Goal: Task Accomplishment & Management: Complete application form

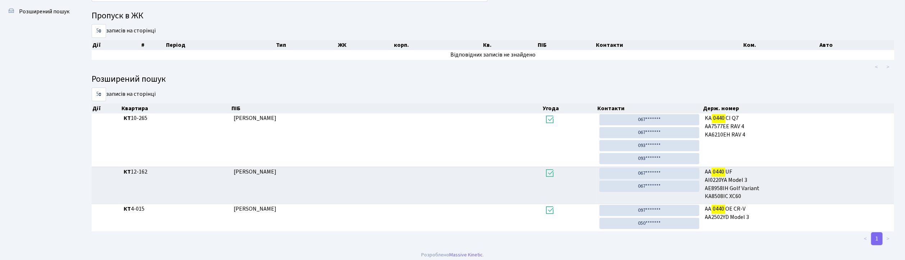
scroll to position [39, 0]
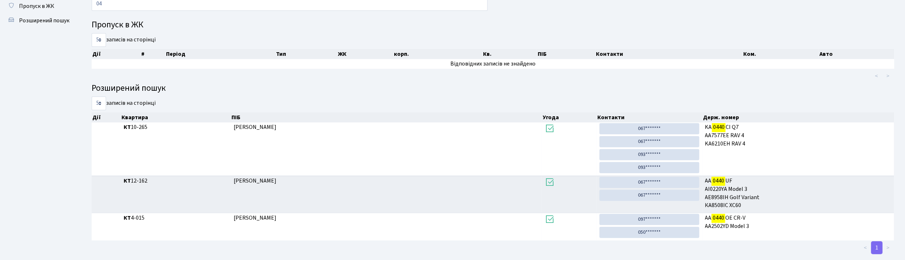
type input "0"
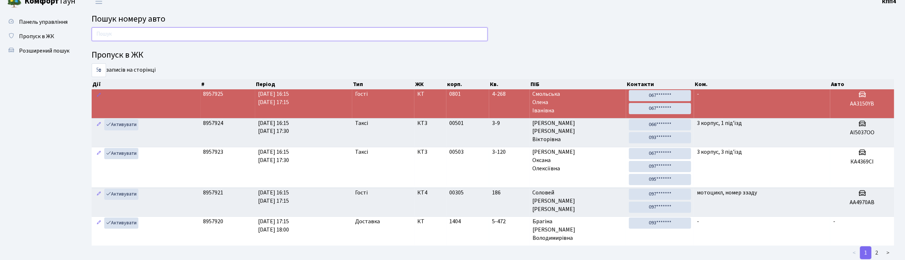
scroll to position [0, 0]
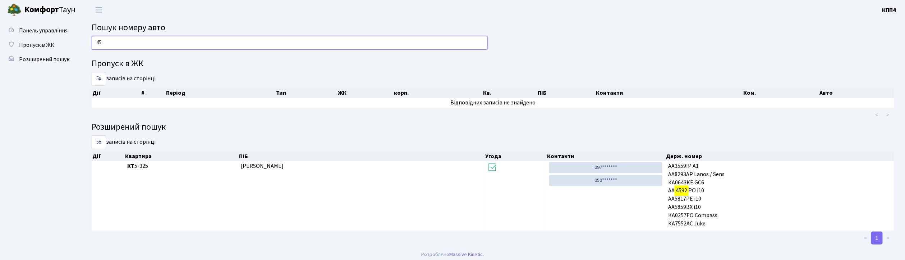
type input "4"
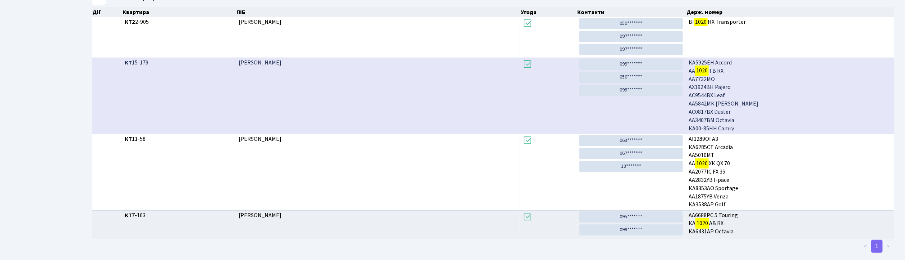
scroll to position [39, 0]
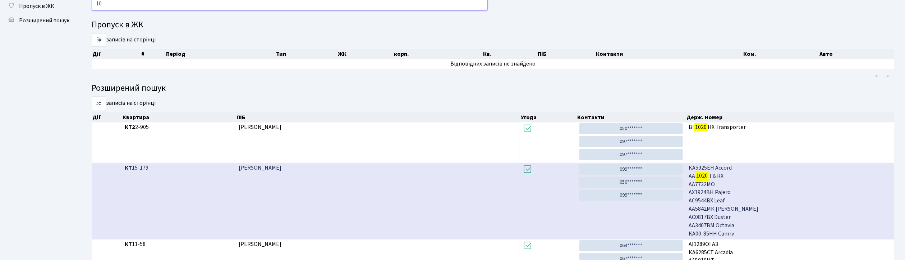
type input "1"
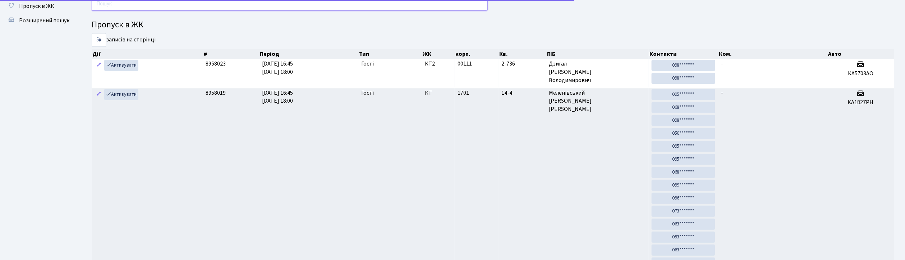
scroll to position [0, 0]
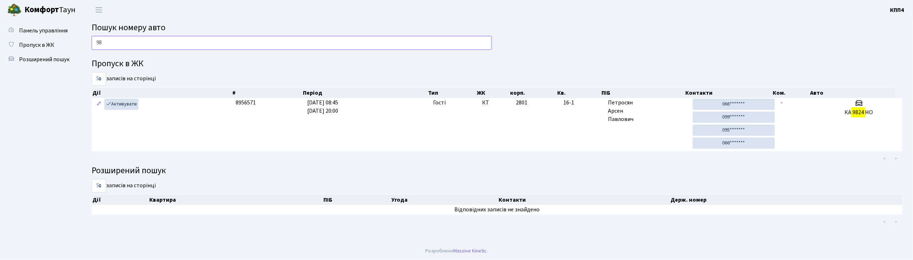
type input "9"
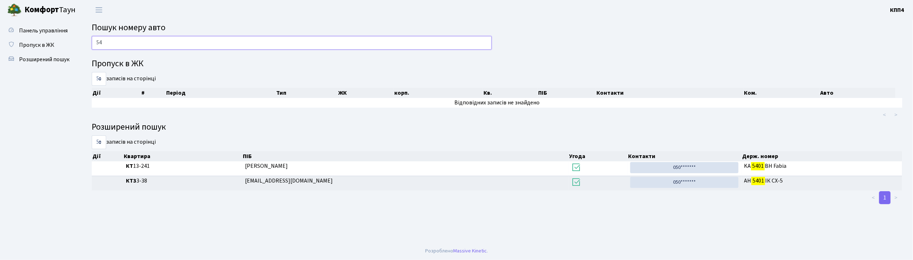
type input "5"
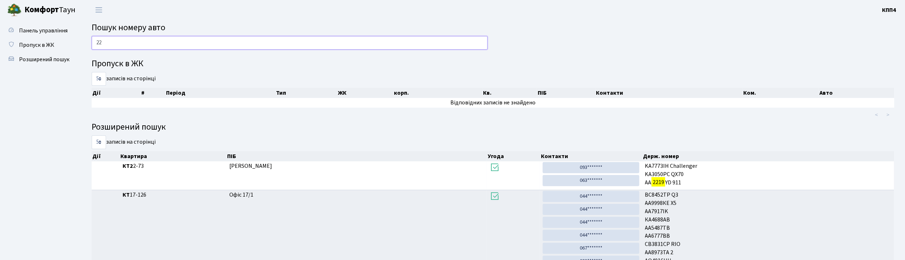
type input "2"
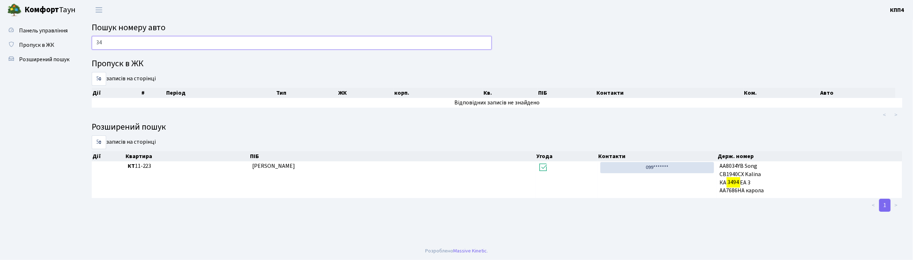
type input "3"
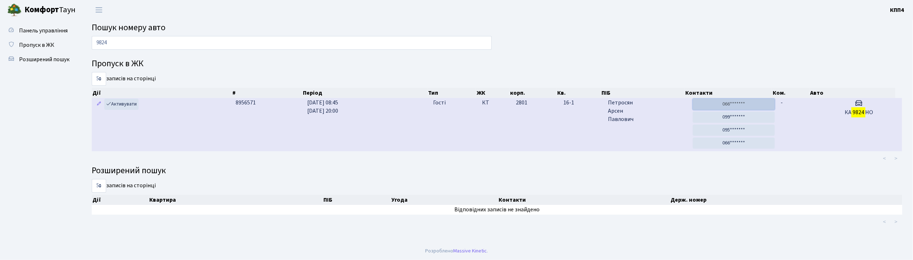
click at [748, 102] on link "066*******" at bounding box center [734, 104] width 82 height 11
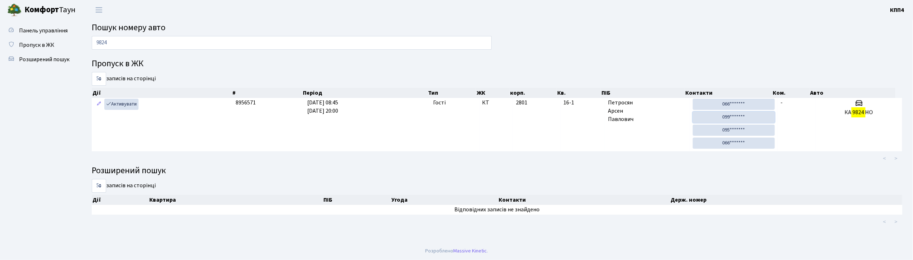
drag, startPoint x: 749, startPoint y: 114, endPoint x: 475, endPoint y: 52, distance: 281.3
click at [749, 114] on link "099*******" at bounding box center [734, 116] width 82 height 11
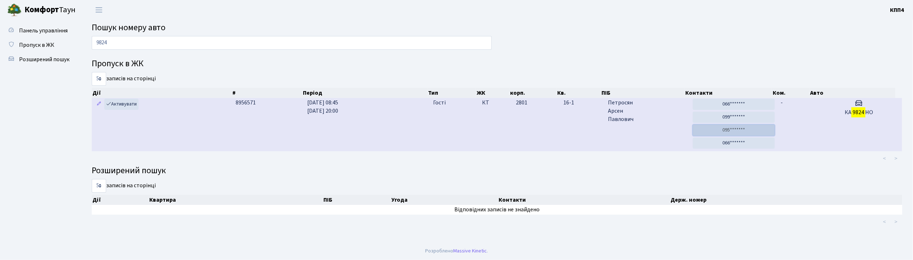
click at [724, 132] on link "095*******" at bounding box center [734, 129] width 82 height 11
click at [737, 141] on link "066*******" at bounding box center [734, 142] width 82 height 11
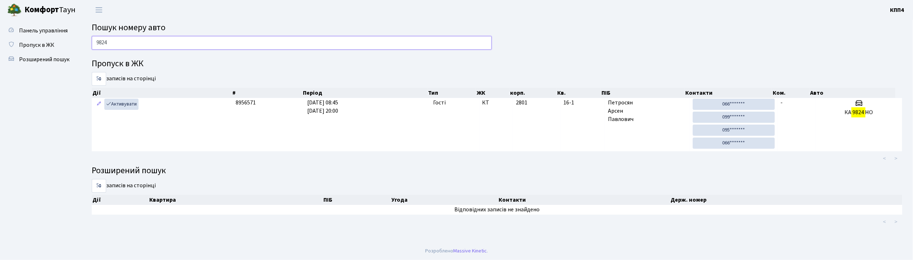
click at [114, 46] on input "9824" at bounding box center [292, 43] width 400 height 14
type input "9"
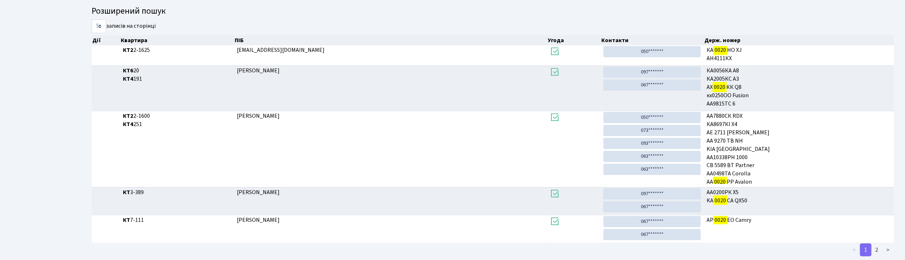
scroll to position [132, 0]
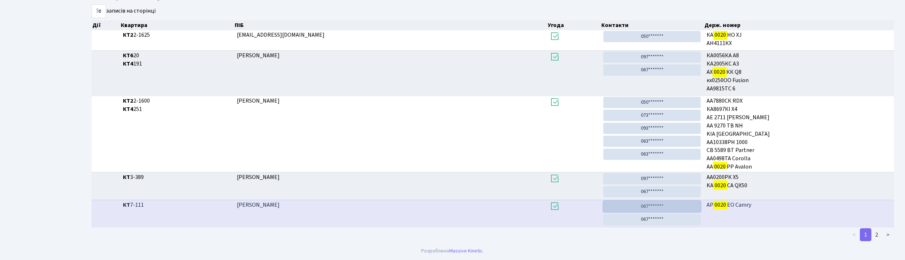
click at [657, 205] on link "067*******" at bounding box center [652, 206] width 97 height 11
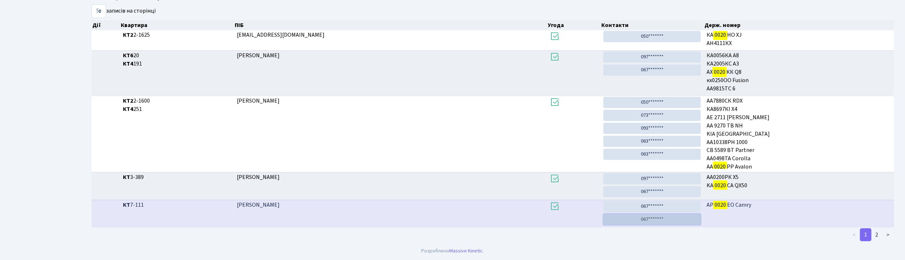
click at [642, 220] on link "067*******" at bounding box center [652, 219] width 97 height 11
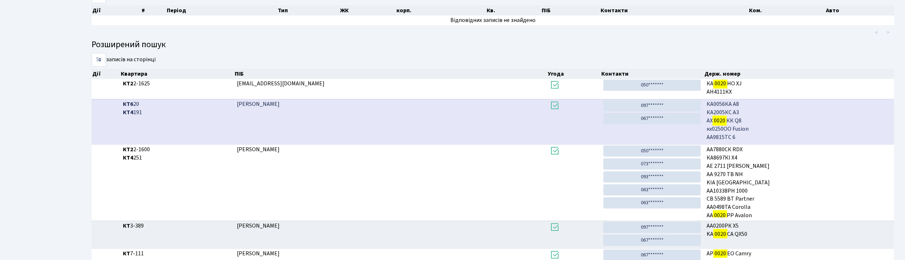
scroll to position [0, 0]
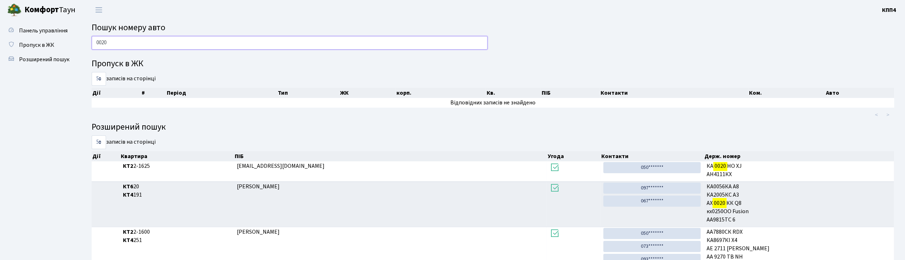
click at [125, 46] on input "0020" at bounding box center [290, 43] width 396 height 14
type input "0"
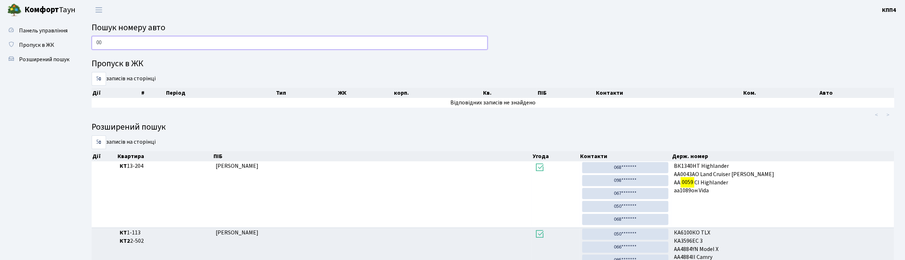
type input "0"
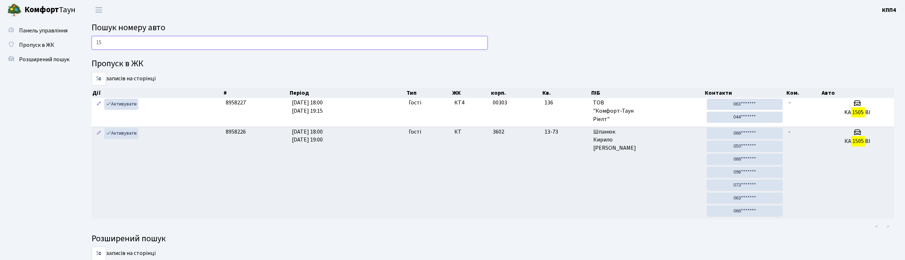
type input "1"
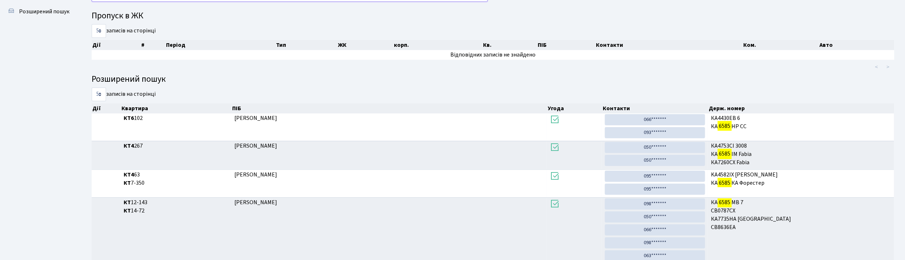
scroll to position [39, 0]
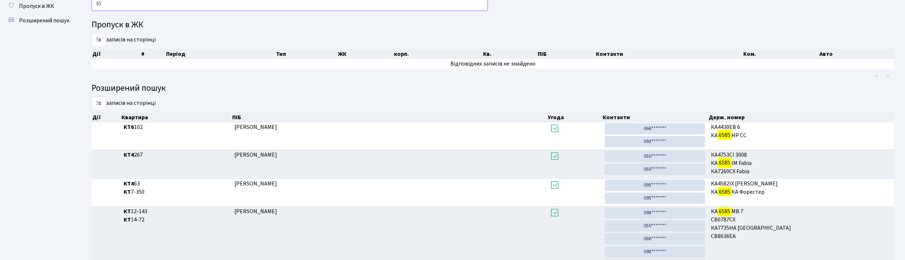
type input "6"
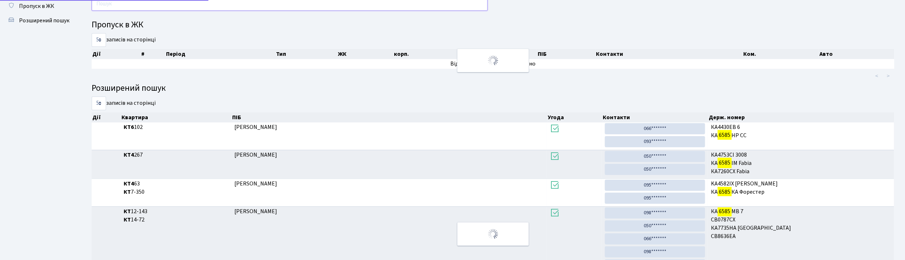
scroll to position [0, 0]
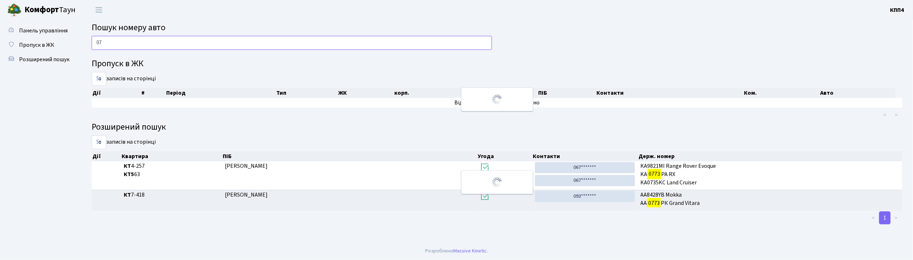
type input "0"
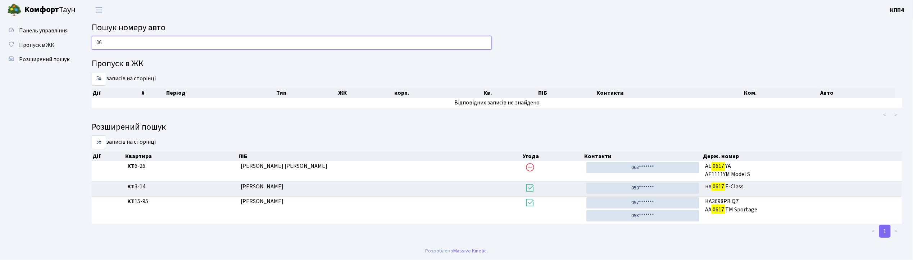
type input "0"
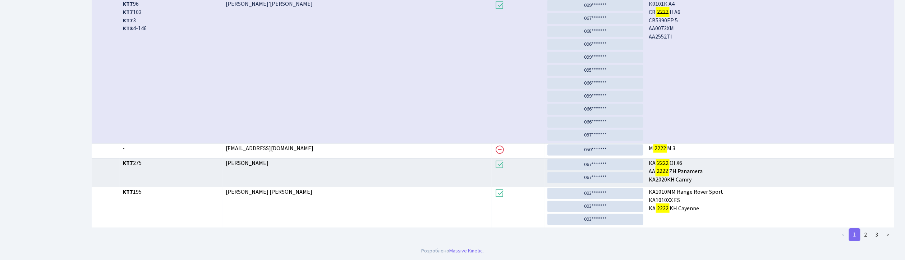
scroll to position [193, 0]
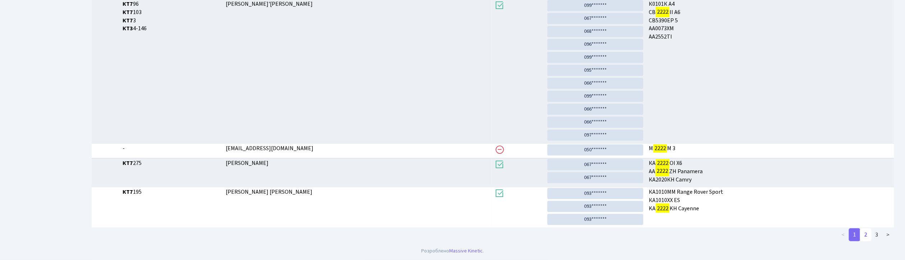
click at [868, 235] on link "2" at bounding box center [867, 234] width 12 height 13
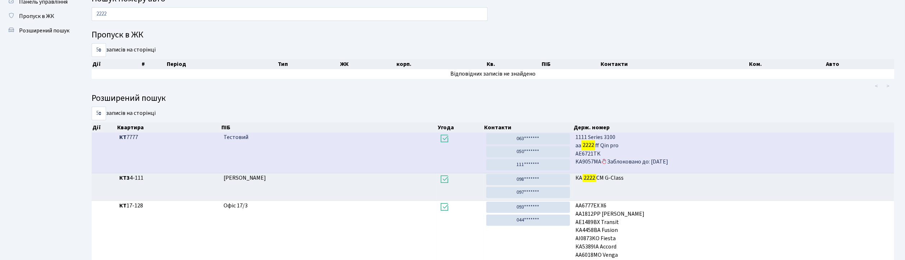
scroll to position [0, 0]
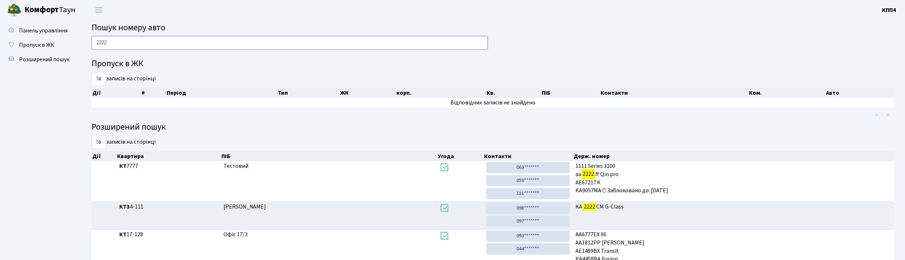
click at [110, 42] on input "2222" at bounding box center [290, 43] width 396 height 14
type input "2"
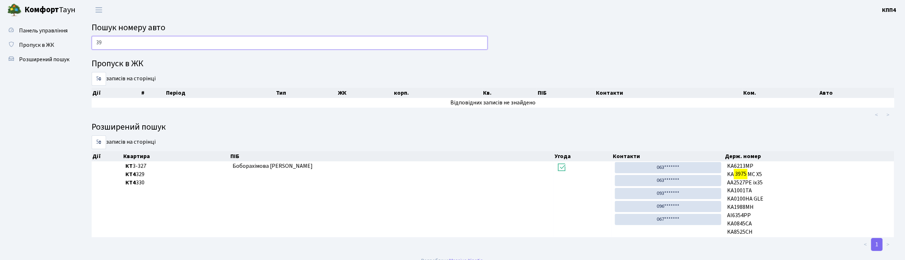
type input "3"
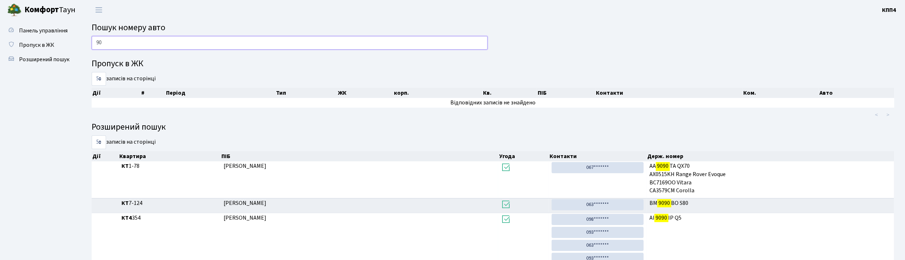
type input "9"
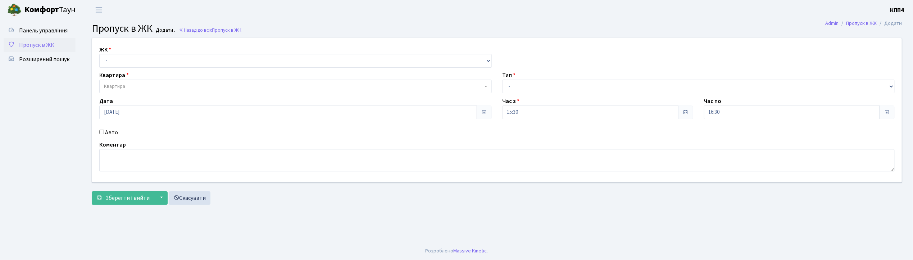
click at [102, 133] on input "Авто" at bounding box center [101, 131] width 5 height 5
checkbox input "true"
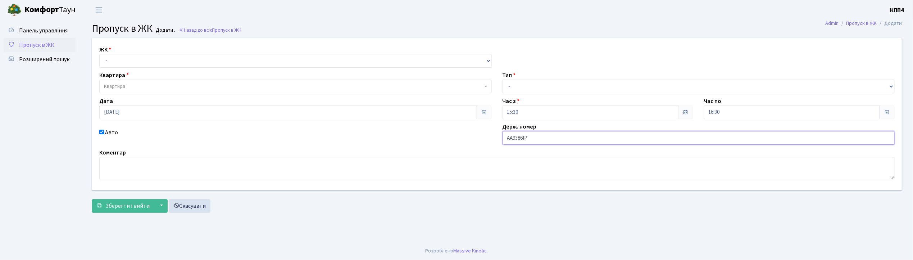
type input "АА9386ІР"
click at [138, 62] on select "- КТ, вул. Регенераторна, 4 КТ2, просп. Соборності, 17 КТ3, вул. Березнева, 16 …" at bounding box center [295, 61] width 392 height 14
select select "271"
click at [99, 54] on select "- КТ, вул. Регенераторна, 4 КТ2, просп. [STREET_ADDRESS] [STREET_ADDRESS] [PERS…" at bounding box center [295, 61] width 392 height 14
select select
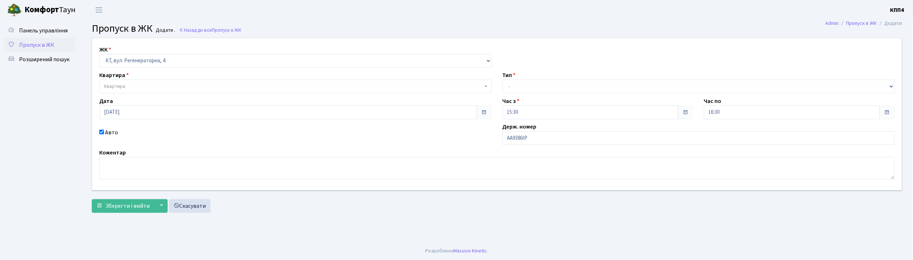
click at [136, 85] on span "Квартира" at bounding box center [293, 86] width 379 height 7
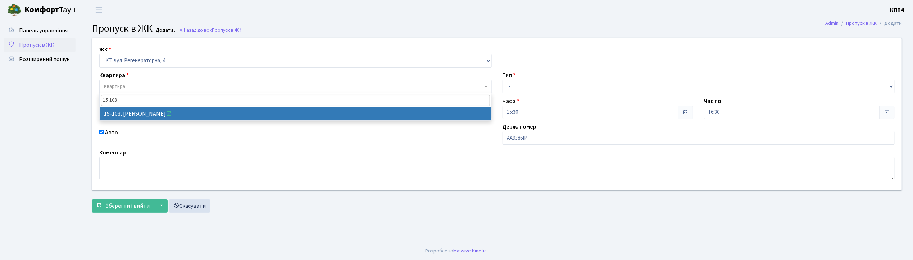
type input "15-103"
select select "8878"
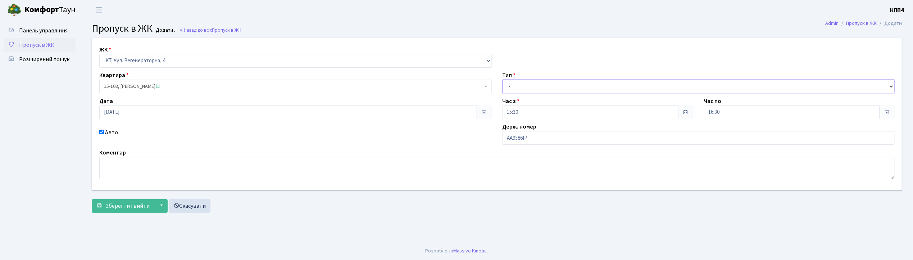
click at [510, 87] on select "- Доставка Таксі Гості Сервіс" at bounding box center [698, 86] width 392 height 14
select select "2"
click at [502, 79] on select "- Доставка Таксі Гості Сервіс" at bounding box center [698, 86] width 392 height 14
click at [134, 206] on span "Зберегти і вийти" at bounding box center [127, 206] width 44 height 8
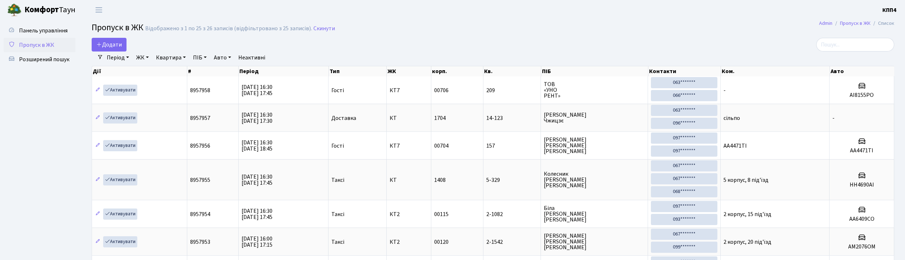
select select "25"
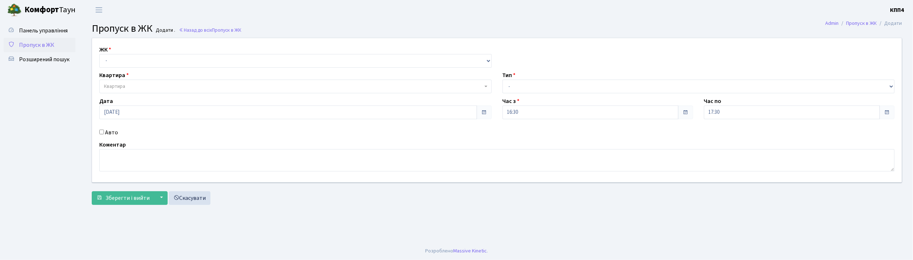
click at [100, 131] on input "Авто" at bounding box center [101, 131] width 5 height 5
checkbox input "true"
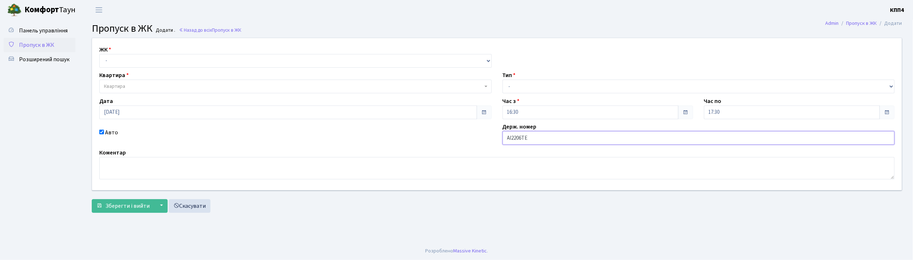
type input "АІ2206ТЕ"
click at [132, 63] on select "- КТ, вул. Регенераторна, 4 КТ2, просп. [STREET_ADDRESS] [STREET_ADDRESS] [PERS…" at bounding box center [295, 61] width 392 height 14
select select "271"
click at [99, 54] on select "- КТ, вул. Регенераторна, 4 КТ2, просп. [STREET_ADDRESS] [STREET_ADDRESS] [PERS…" at bounding box center [295, 61] width 392 height 14
select select
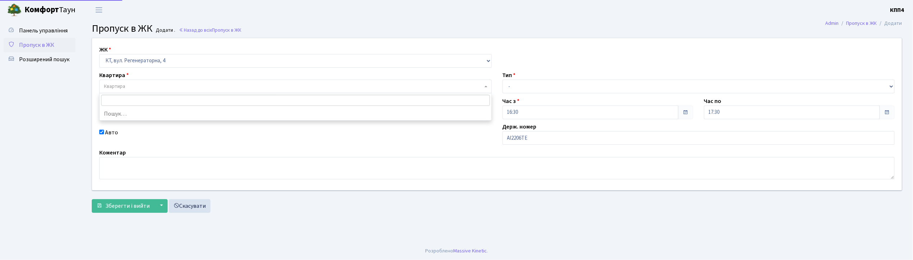
click at [133, 87] on span "Квартира" at bounding box center [293, 86] width 379 height 7
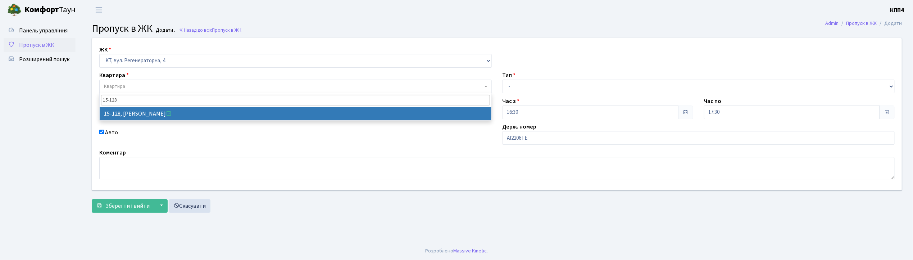
type input "15-128"
select select "8903"
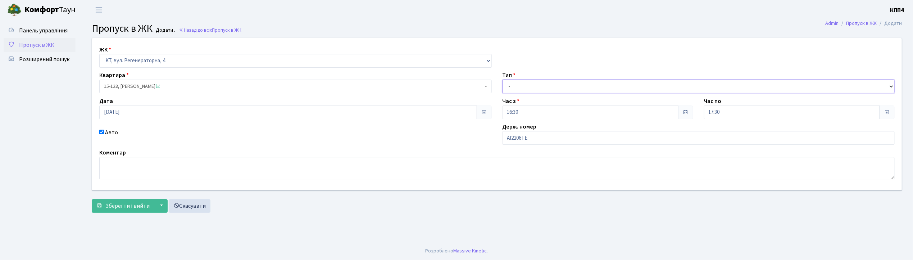
click at [510, 84] on select "- Доставка Таксі Гості Сервіс" at bounding box center [698, 86] width 392 height 14
select select "2"
click at [502, 79] on select "- Доставка Таксі Гості Сервіс" at bounding box center [698, 86] width 392 height 14
click at [138, 203] on span "Зберегти і вийти" at bounding box center [127, 206] width 44 height 8
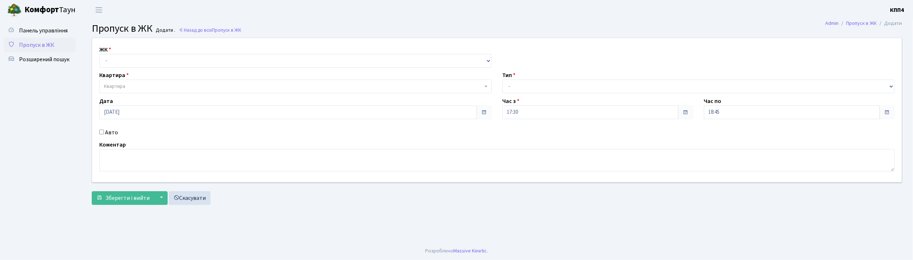
click at [101, 133] on input "Авто" at bounding box center [101, 131] width 5 height 5
checkbox input "true"
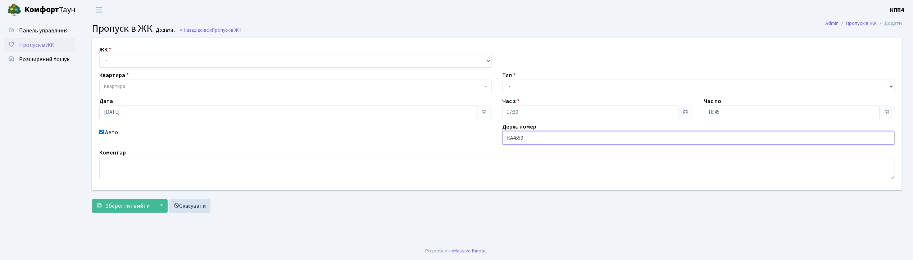
type input "КА4559МТ"
click at [123, 62] on select "- КТ, вул. Регенераторна, 4 КТ2, просп. Соборності, 17 КТ3, вул. Березнева, 16 …" at bounding box center [295, 61] width 392 height 14
select select "271"
click at [99, 54] on select "- КТ, вул. Регенераторна, 4 КТ2, просп. Соборності, 17 КТ3, вул. Березнева, 16 …" at bounding box center [295, 61] width 392 height 14
select select
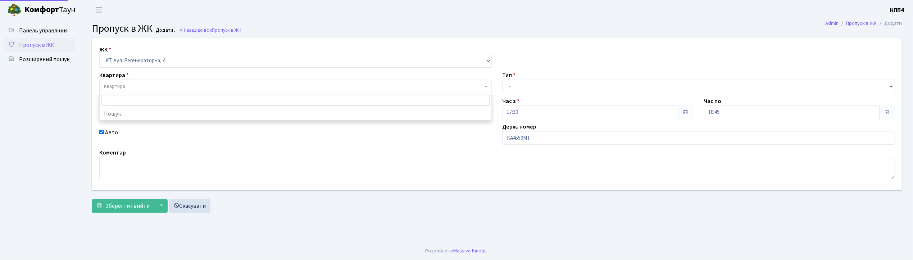
click at [127, 88] on span "Квартира" at bounding box center [293, 86] width 379 height 7
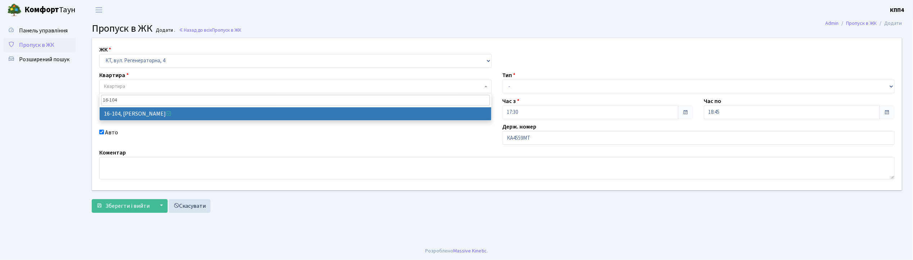
type input "16-104"
select select "8665"
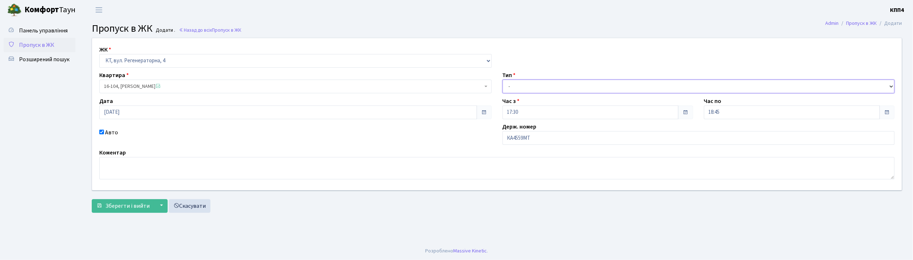
click at [515, 88] on select "- Доставка Таксі Гості Сервіс" at bounding box center [698, 86] width 392 height 14
select select "2"
click at [502, 79] on select "- Доставка Таксі Гості Сервіс" at bounding box center [698, 86] width 392 height 14
click at [111, 209] on span "Зберегти і вийти" at bounding box center [127, 206] width 44 height 8
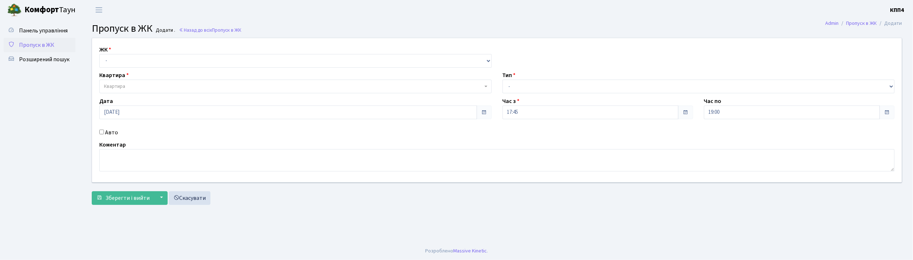
click at [101, 134] on input "Авто" at bounding box center [101, 131] width 5 height 5
checkbox input "true"
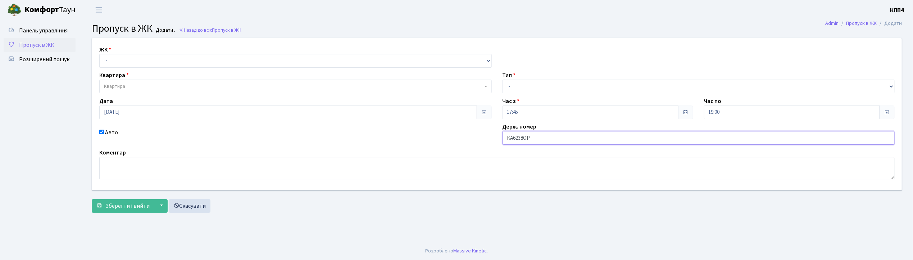
type input "КА6238ОР"
click at [136, 57] on select "- КТ, вул. Регенераторна, 4 КТ2, просп. [STREET_ADDRESS] [STREET_ADDRESS] [PERS…" at bounding box center [295, 61] width 392 height 14
select select "271"
click at [99, 54] on select "- КТ, вул. Регенераторна, 4 КТ2, просп. [STREET_ADDRESS] [STREET_ADDRESS] [PERS…" at bounding box center [295, 61] width 392 height 14
select select
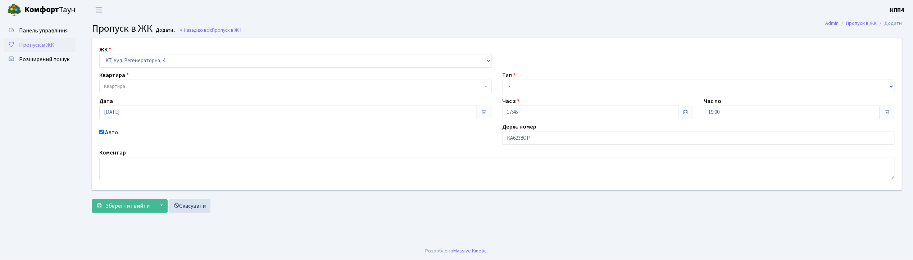
click at [137, 87] on span "Квартира" at bounding box center [293, 86] width 379 height 7
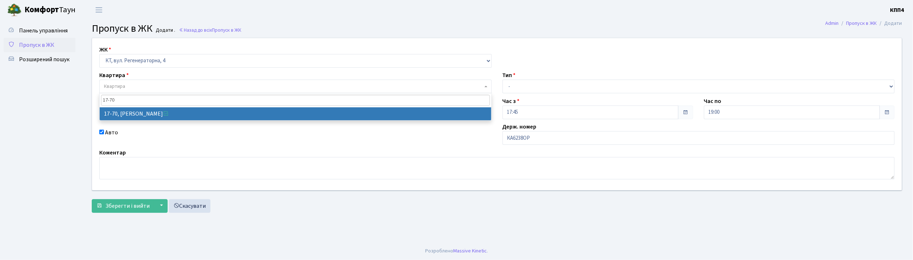
type input "17-70"
select select "9024"
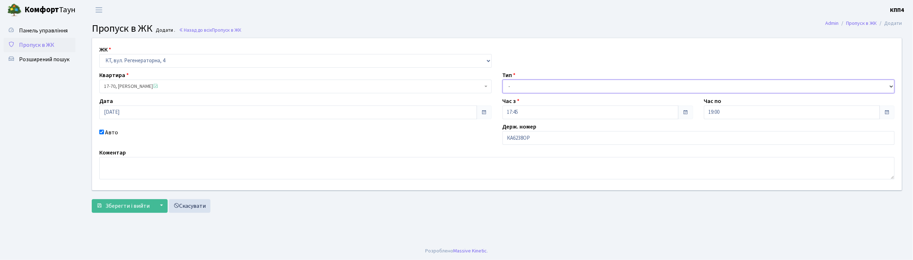
click at [508, 86] on select "- Доставка Таксі Гості Сервіс" at bounding box center [698, 86] width 392 height 14
select select "1"
click at [502, 79] on select "- Доставка Таксі Гості Сервіс" at bounding box center [698, 86] width 392 height 14
click at [135, 209] on span "Зберегти і вийти" at bounding box center [127, 206] width 44 height 8
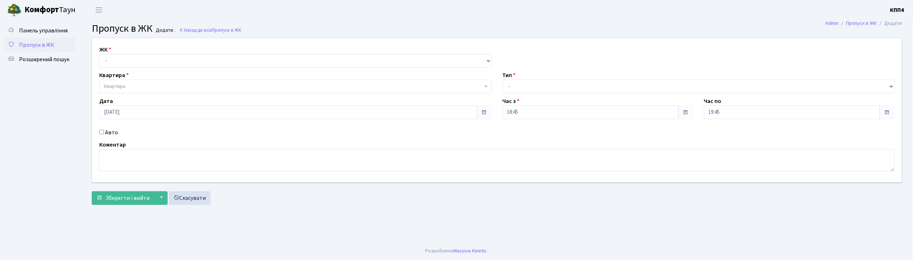
click at [102, 132] on input "Авто" at bounding box center [101, 131] width 5 height 5
checkbox input "true"
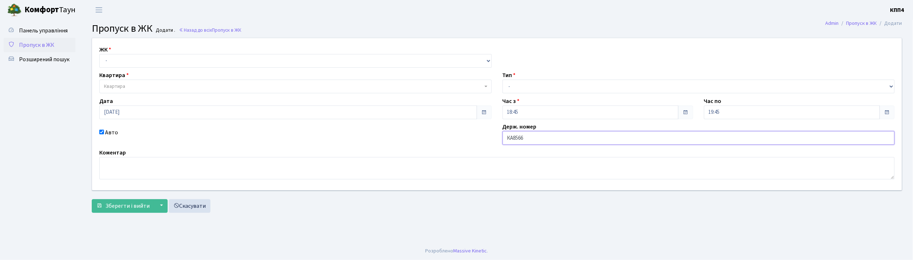
type input "КА8566ІН"
click at [146, 60] on select "- КТ, вул. Регенераторна, 4 КТ2, просп. Соборності, 17 КТ3, вул. Березнева, 16 …" at bounding box center [295, 61] width 392 height 14
select select "271"
click at [99, 54] on select "- КТ, вул. Регенераторна, 4 КТ2, просп. Соборності, 17 КТ3, вул. Березнева, 16 …" at bounding box center [295, 61] width 392 height 14
select select
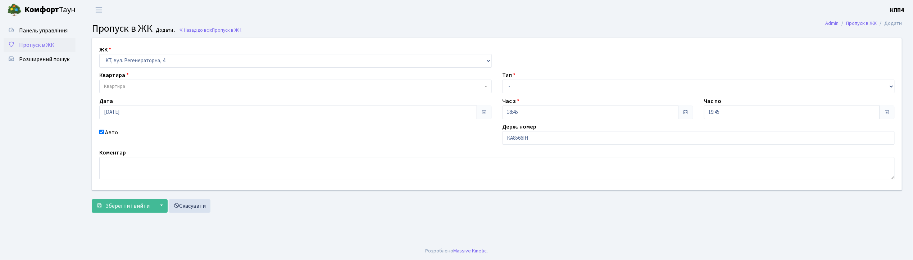
click at [146, 86] on span "Квартира" at bounding box center [293, 86] width 379 height 7
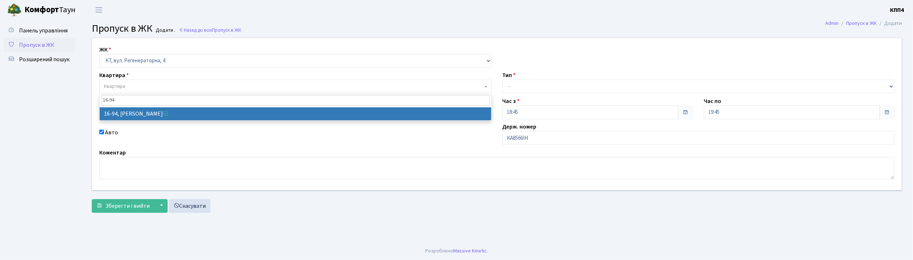
type input "16-94"
select select "8655"
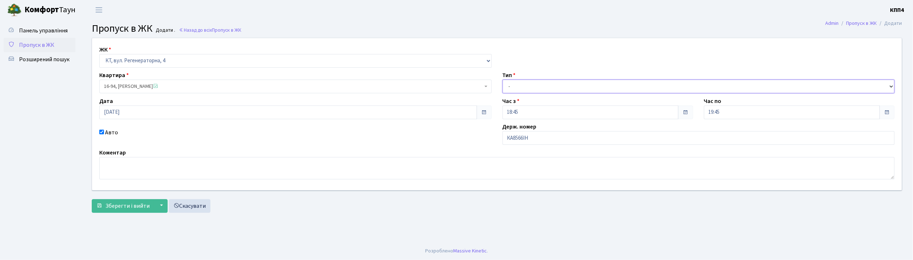
click at [530, 84] on select "- Доставка Таксі Гості Сервіс" at bounding box center [698, 86] width 392 height 14
select select "2"
click at [502, 79] on select "- Доставка Таксі Гості Сервіс" at bounding box center [698, 86] width 392 height 14
click at [133, 206] on span "Зберегти і вийти" at bounding box center [127, 206] width 44 height 8
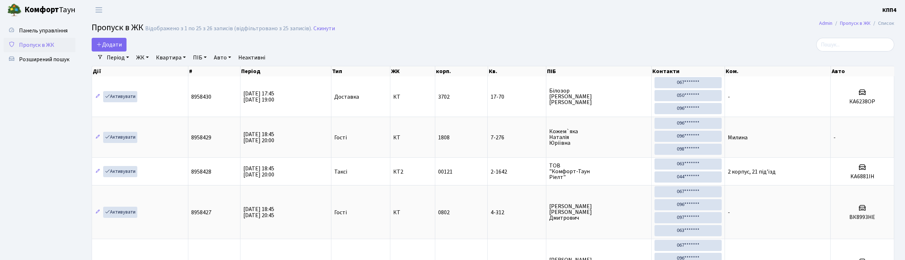
select select "25"
